Goal: Transaction & Acquisition: Book appointment/travel/reservation

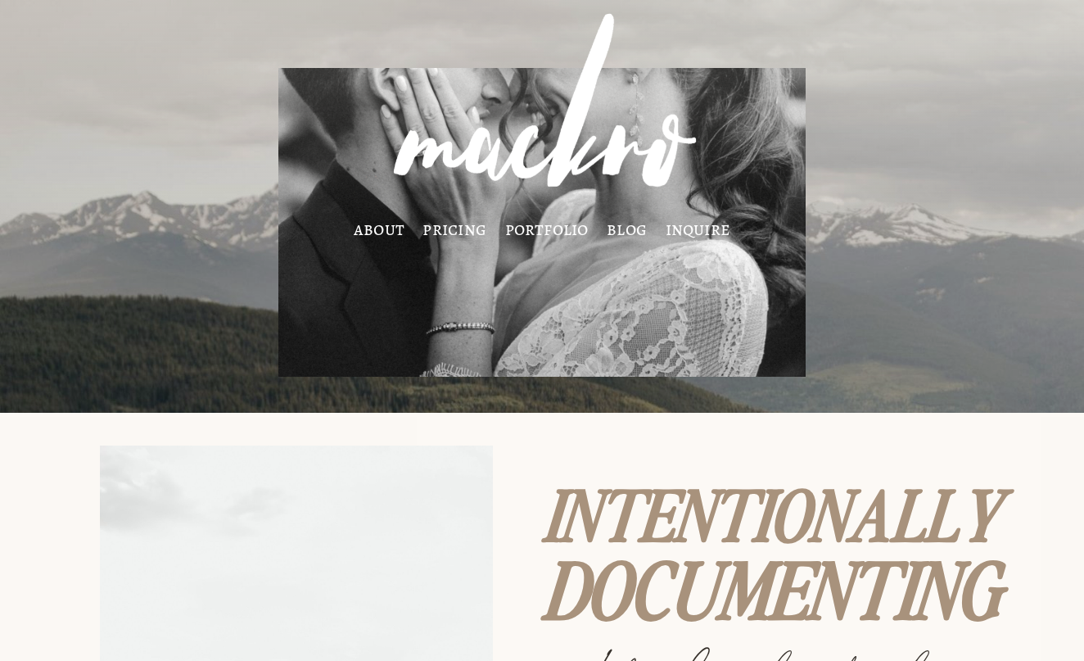
click at [700, 228] on link "inquire" at bounding box center [699, 228] width 66 height 13
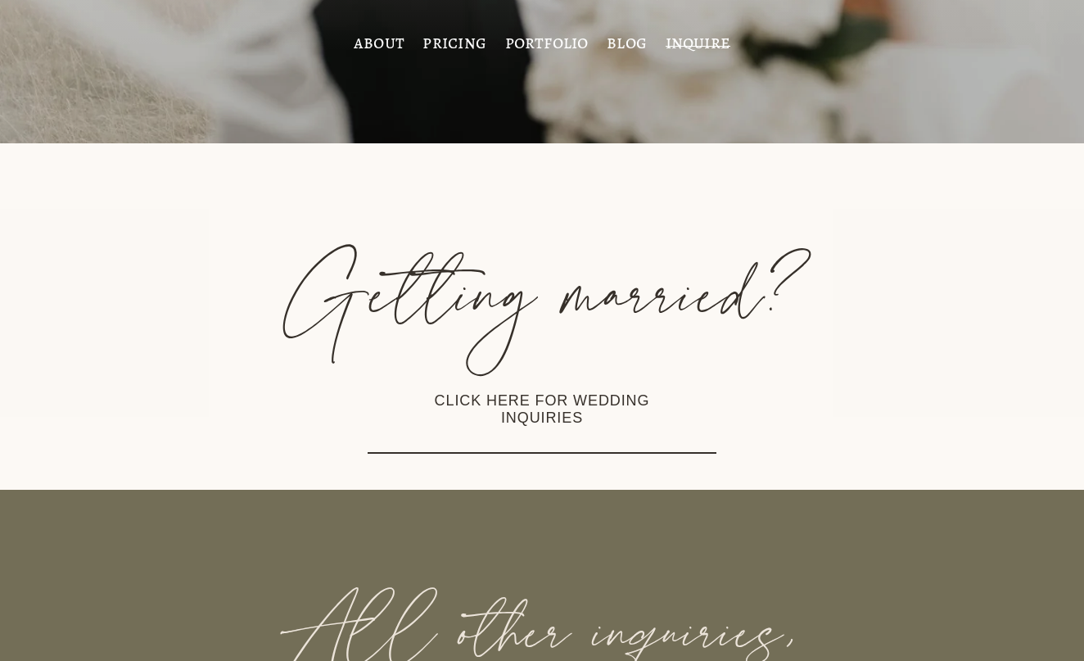
scroll to position [215, 0]
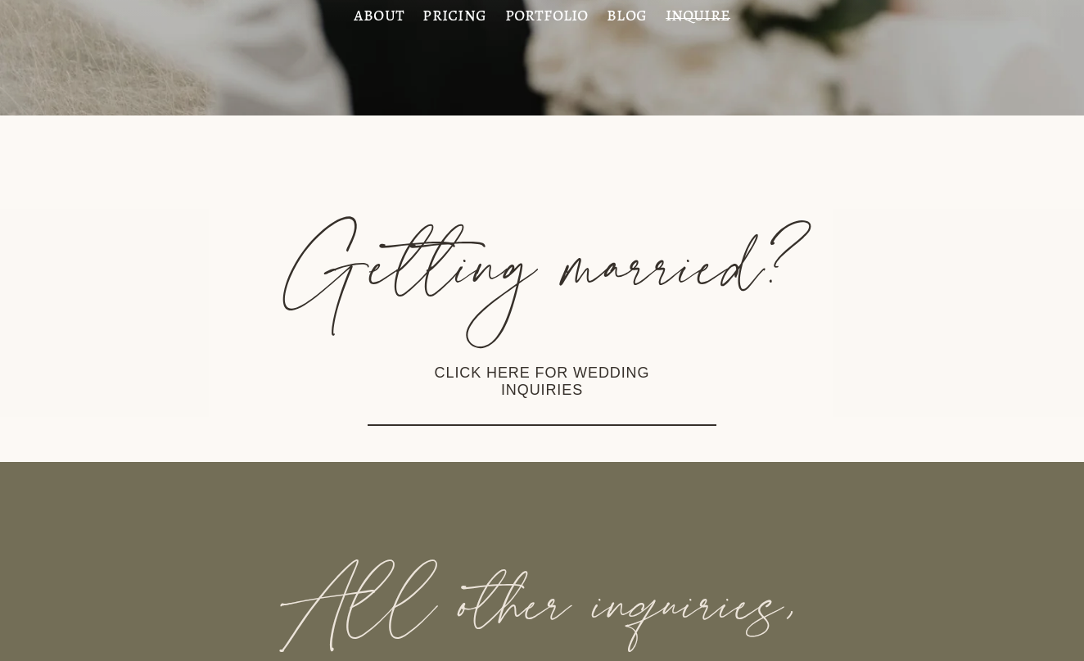
click at [564, 373] on link "CLICK HERE FOR WEDDING INQUIRIES" at bounding box center [542, 382] width 348 height 87
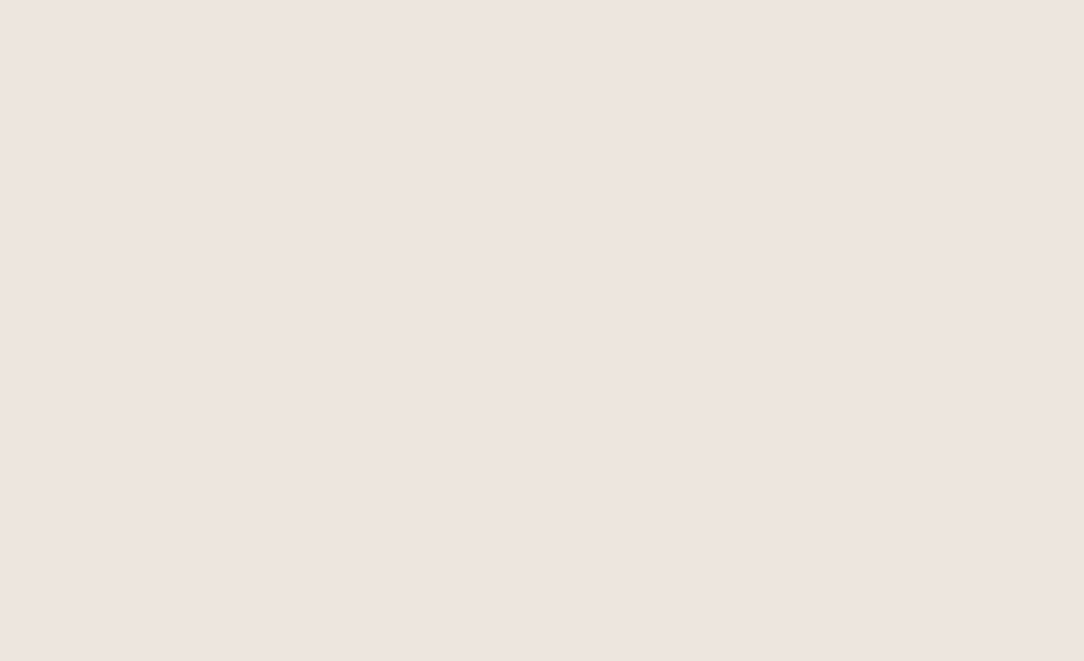
scroll to position [1319, 0]
click at [109, 339] on div at bounding box center [542, 297] width 1084 height 1752
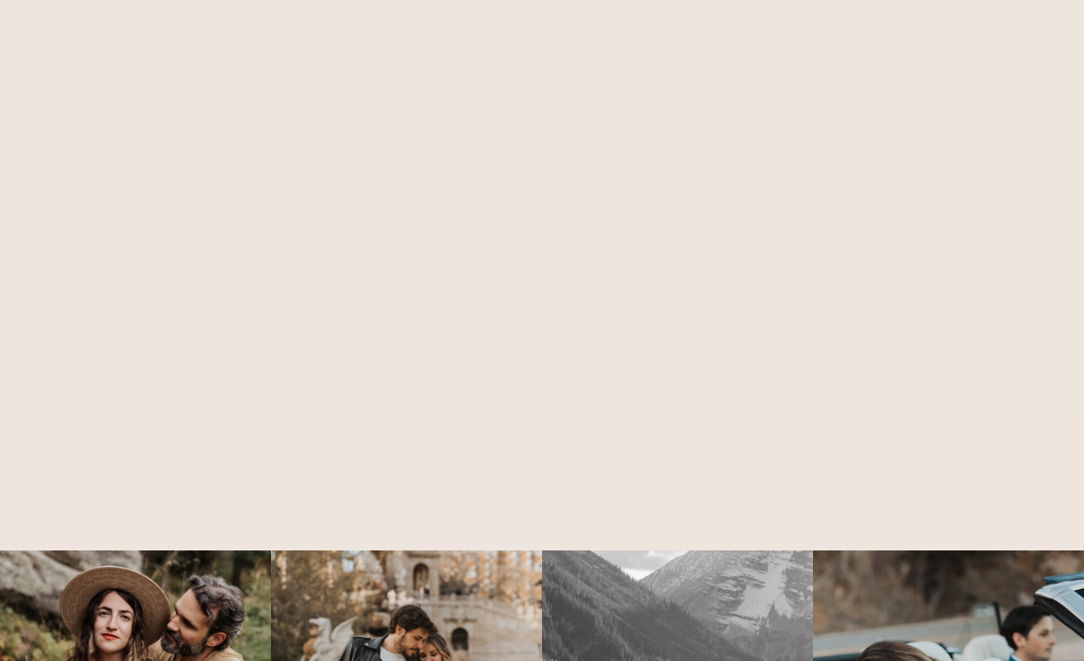
scroll to position [1668, 0]
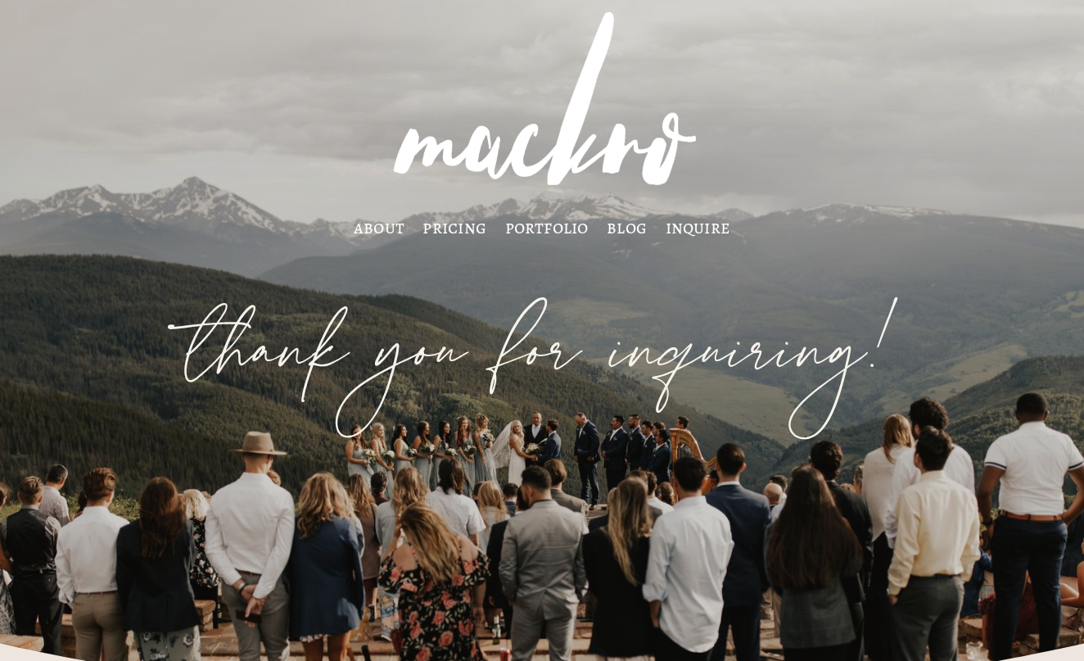
scroll to position [2, 0]
click at [540, 228] on link "portfolio" at bounding box center [547, 226] width 84 height 13
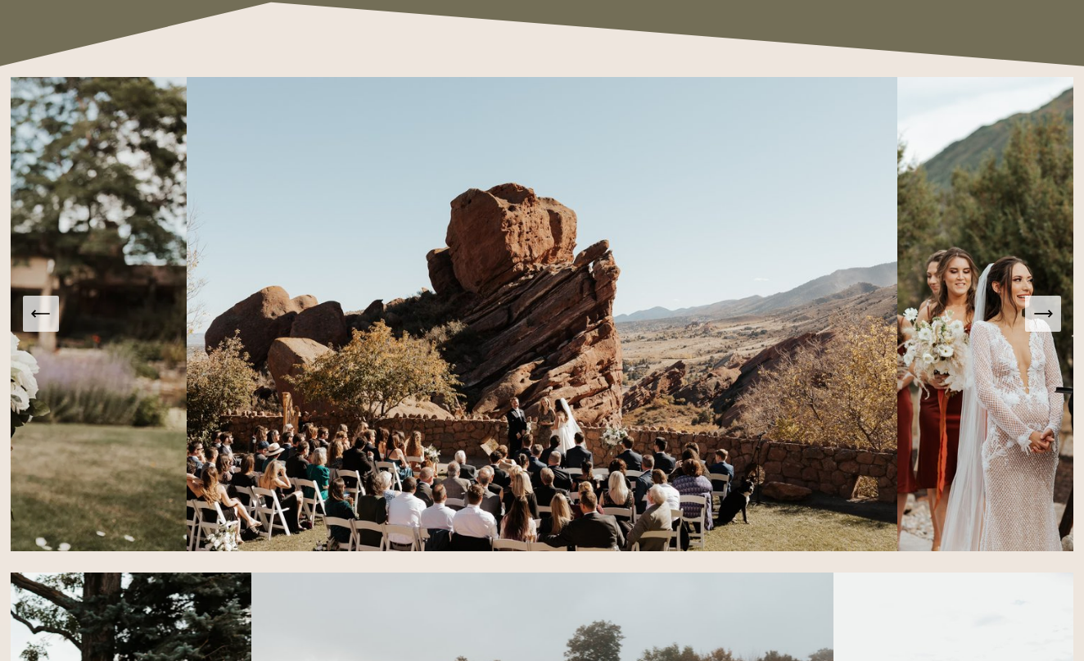
scroll to position [1668, 0]
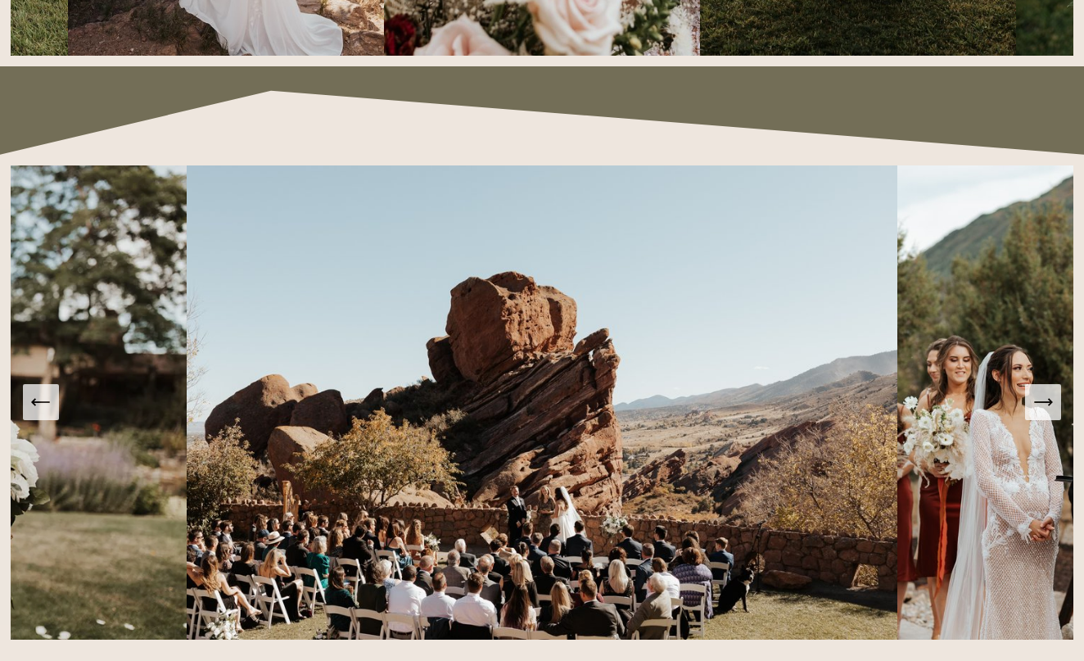
click at [1042, 398] on icon "Next Slide" at bounding box center [1043, 402] width 23 height 23
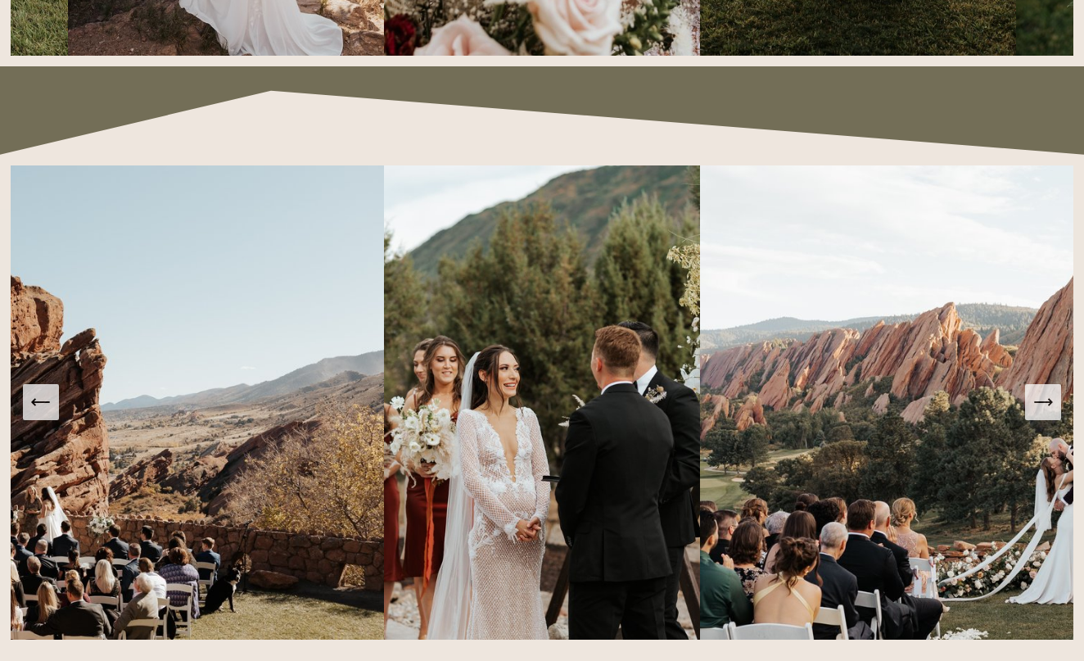
click at [1047, 408] on icon "Next Slide" at bounding box center [1043, 402] width 23 height 23
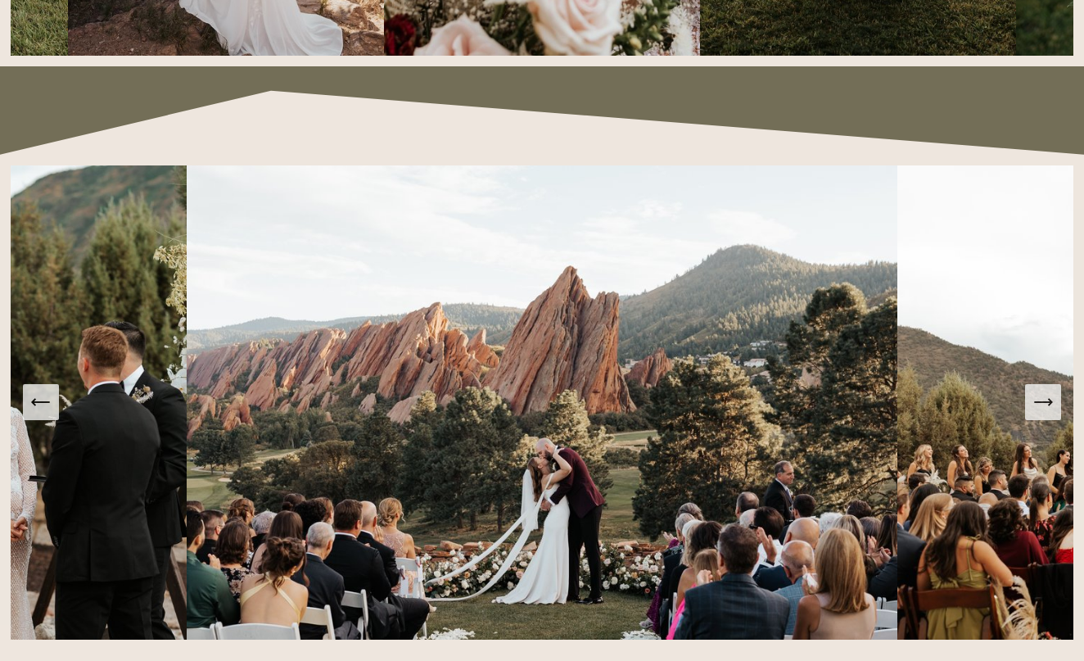
click at [1047, 408] on icon "Next Slide" at bounding box center [1043, 402] width 23 height 23
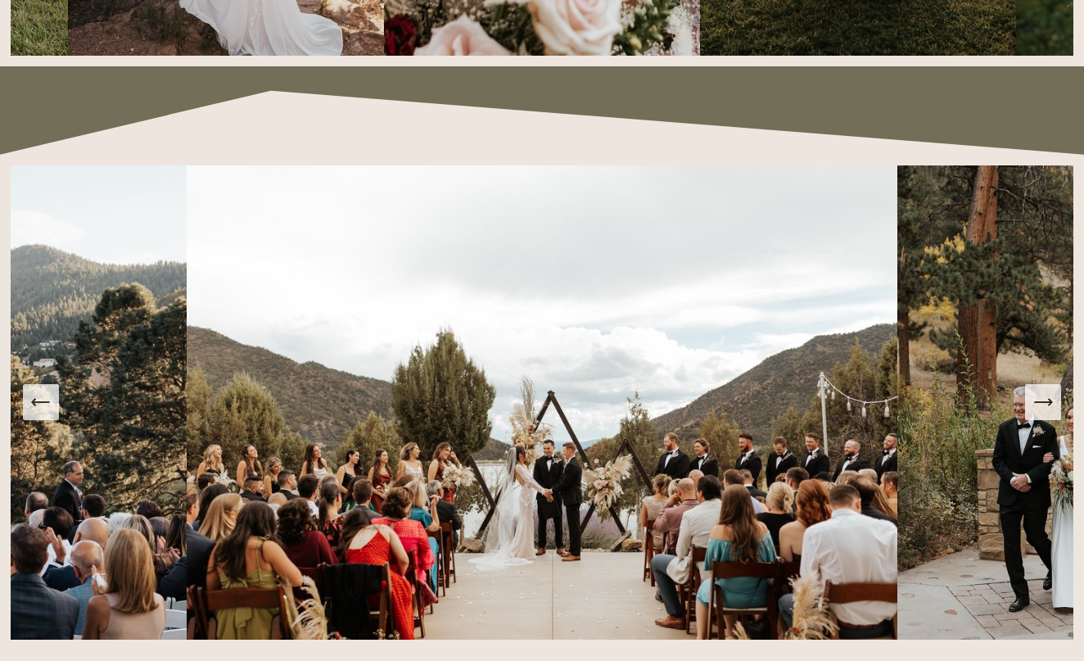
click at [42, 402] on icon "Previous Slide" at bounding box center [41, 402] width 17 height 0
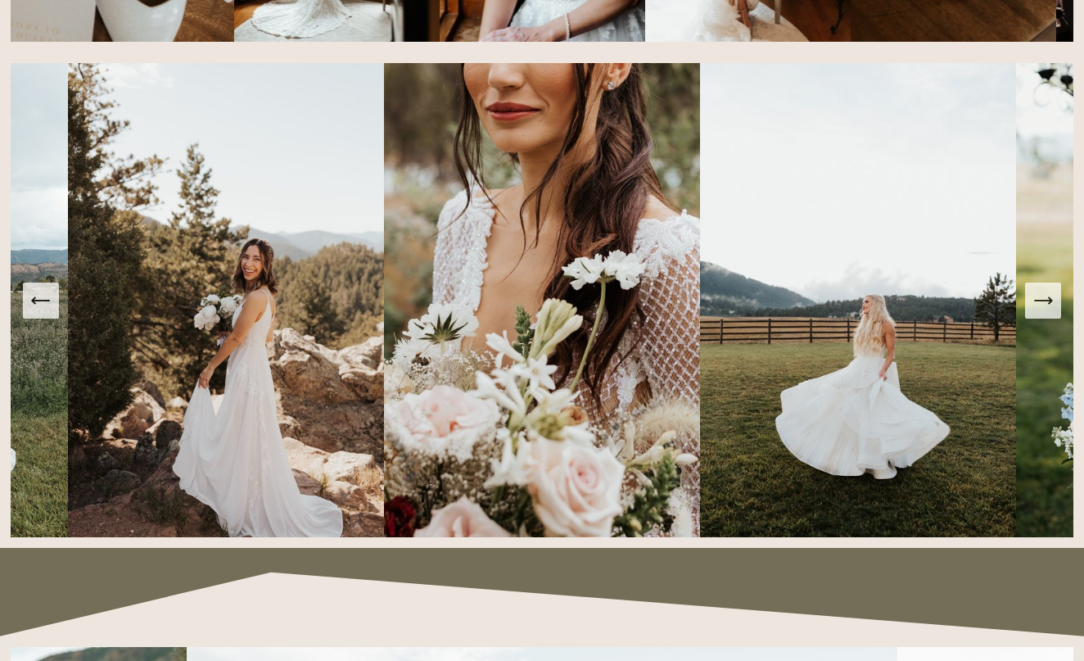
scroll to position [1187, 0]
